Goal: Contribute content: Add original content to the website for others to see

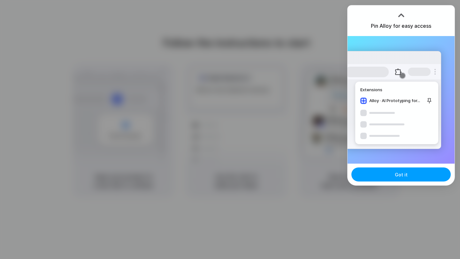
click at [384, 172] on button "Got it" at bounding box center [400, 175] width 99 height 14
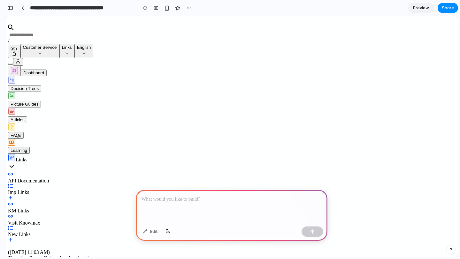
click at [176, 201] on p at bounding box center [231, 200] width 180 height 8
click at [26, 7] on link at bounding box center [23, 8] width 10 height 10
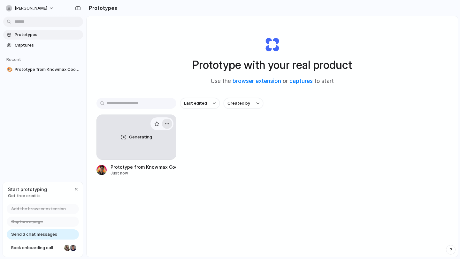
click at [165, 123] on div "button" at bounding box center [166, 123] width 5 height 5
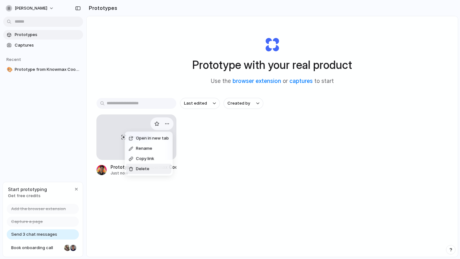
click at [151, 169] on li "Delete" at bounding box center [148, 169] width 45 height 10
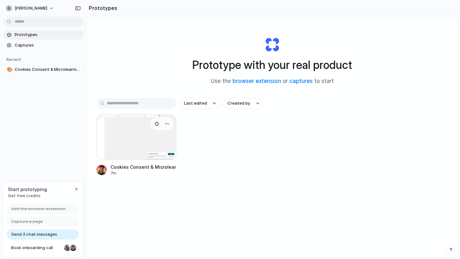
click at [144, 133] on div at bounding box center [136, 137] width 80 height 45
click at [128, 125] on div at bounding box center [136, 137] width 80 height 45
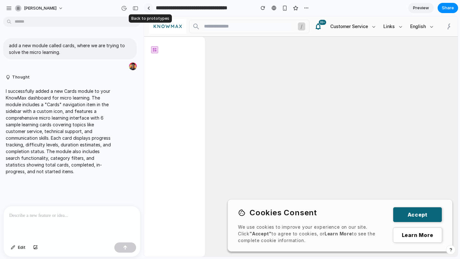
click at [145, 9] on link at bounding box center [149, 8] width 10 height 10
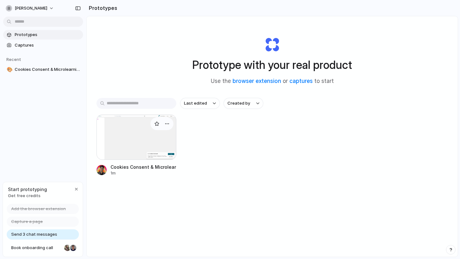
click at [154, 133] on div at bounding box center [136, 137] width 80 height 45
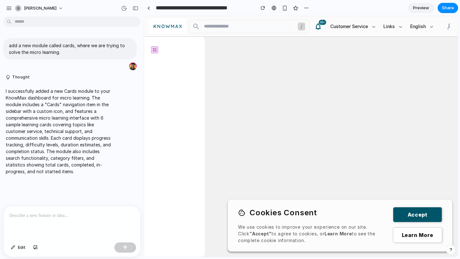
click at [421, 213] on div "Accept" at bounding box center [417, 215] width 20 height 8
click at [135, 8] on div "button" at bounding box center [135, 8] width 6 height 4
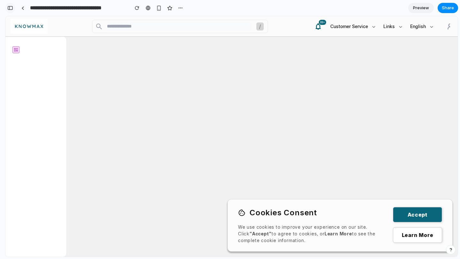
click at [6, 8] on button "button" at bounding box center [10, 8] width 10 height 10
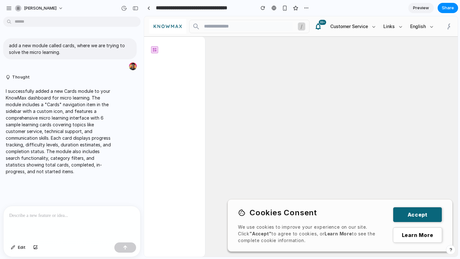
click at [56, 213] on p at bounding box center [71, 216] width 125 height 8
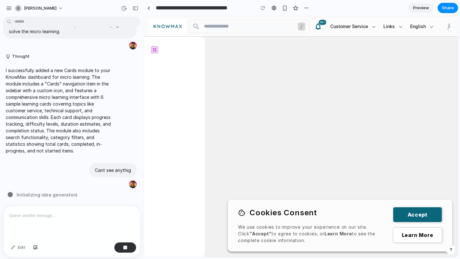
click at [416, 6] on span "Preview" at bounding box center [421, 8] width 16 height 6
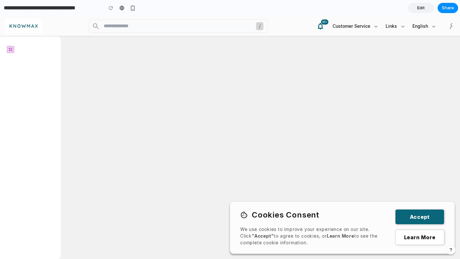
click at [418, 8] on span "Edit" at bounding box center [421, 8] width 8 height 6
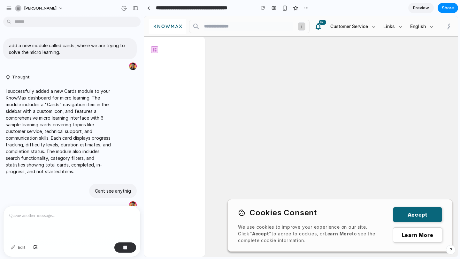
scroll to position [21, 0]
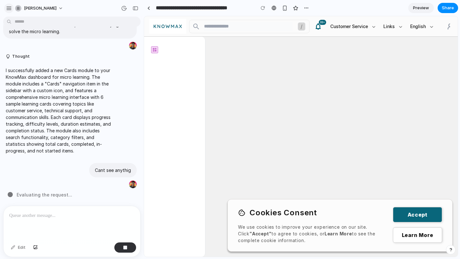
click at [5, 7] on button "button" at bounding box center [9, 9] width 10 height 10
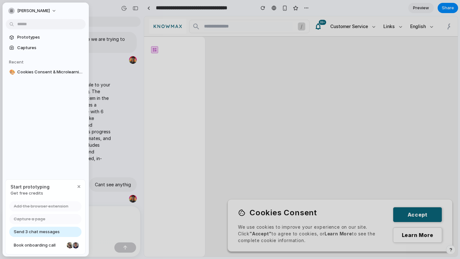
scroll to position [7, 0]
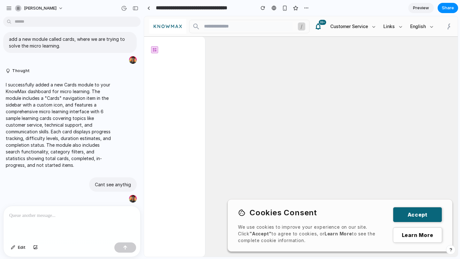
click at [227, 120] on div "/ 99+ Customer Service Links English" at bounding box center [300, 136] width 313 height 241
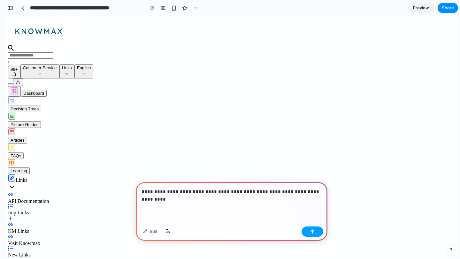
click at [308, 229] on button "button" at bounding box center [312, 232] width 22 height 10
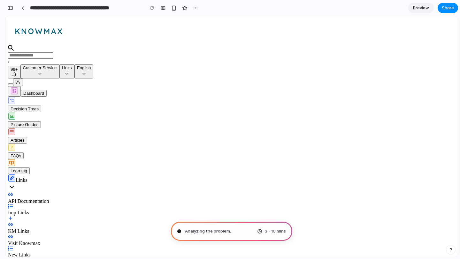
click at [235, 238] on div "Analyzing the problem ... 3 - 10 mins" at bounding box center [231, 231] width 121 height 19
type input "**********"
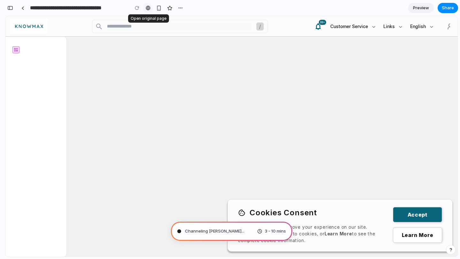
click at [147, 11] on link at bounding box center [148, 8] width 10 height 10
click at [160, 10] on div "button" at bounding box center [158, 7] width 5 height 5
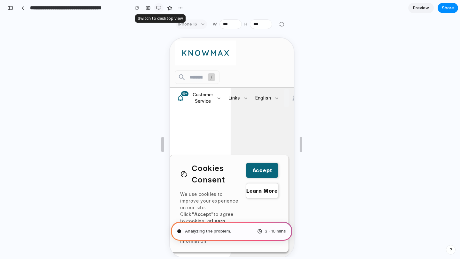
click at [160, 10] on div "button" at bounding box center [158, 7] width 5 height 5
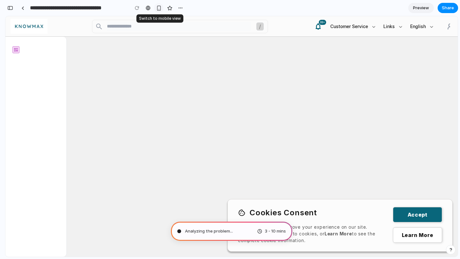
click at [160, 10] on div "button" at bounding box center [158, 7] width 5 height 5
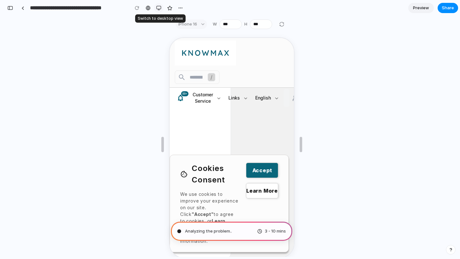
click at [160, 10] on div "button" at bounding box center [158, 7] width 5 height 5
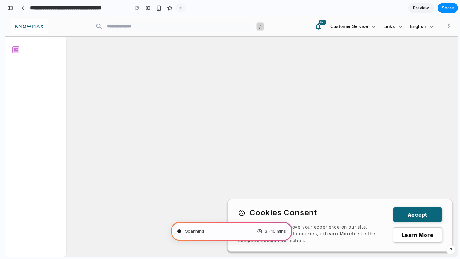
click at [177, 9] on button "button" at bounding box center [181, 8] width 10 height 10
click at [178, 74] on div "Duplicate Delete" at bounding box center [230, 129] width 460 height 259
